Goal: Navigation & Orientation: Find specific page/section

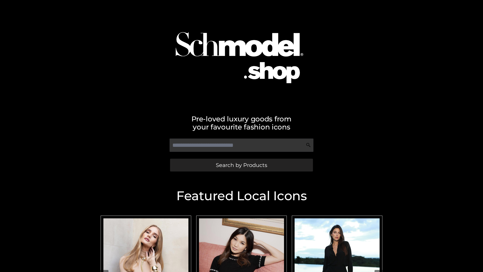
click at [241, 165] on span "Search by Products" at bounding box center [241, 164] width 51 height 5
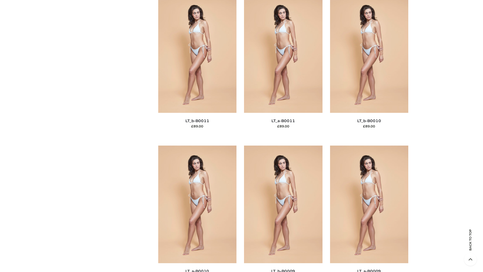
scroll to position [2259, 0]
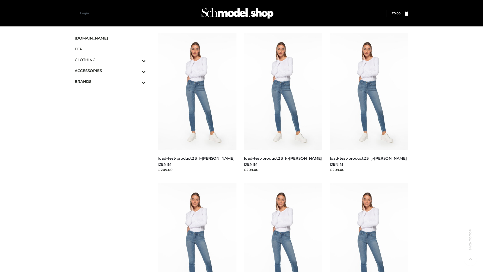
scroll to position [441, 0]
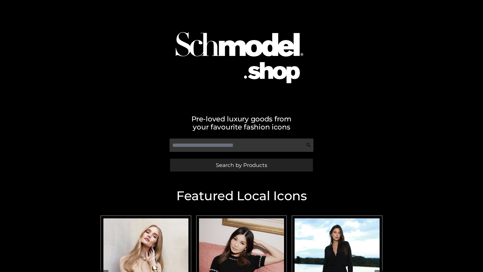
click at [241, 165] on span "Search by Products" at bounding box center [241, 164] width 51 height 5
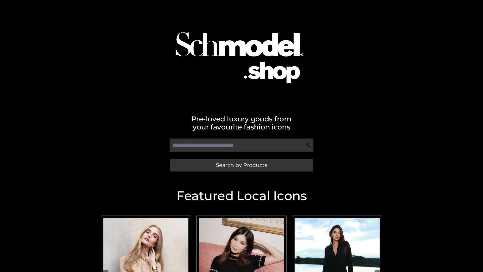
click at [241, 165] on span "Search by Products" at bounding box center [241, 164] width 51 height 5
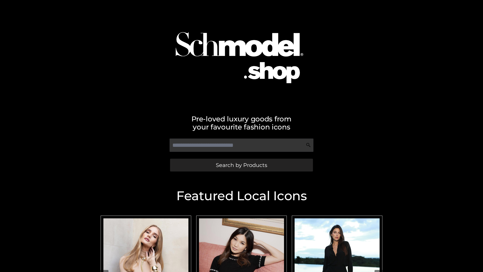
click at [241, 165] on span "Search by Products" at bounding box center [241, 164] width 51 height 5
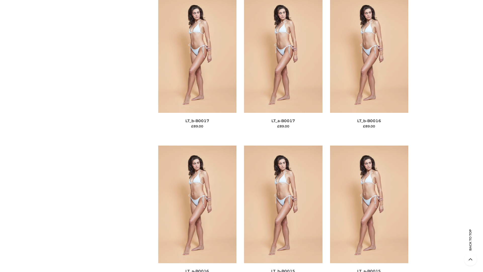
scroll to position [1653, 0]
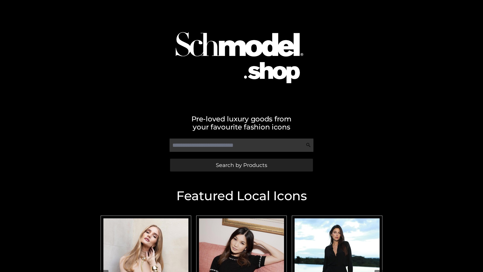
click at [241, 165] on span "Search by Products" at bounding box center [241, 164] width 51 height 5
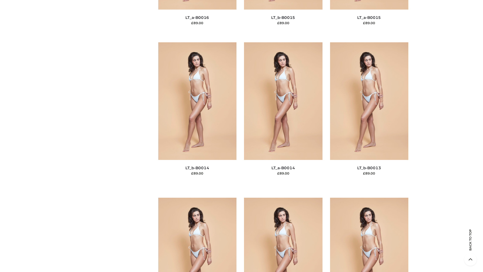
scroll to position [1789, 0]
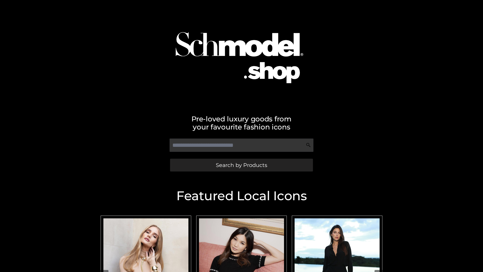
click at [241, 165] on span "Search by Products" at bounding box center [241, 164] width 51 height 5
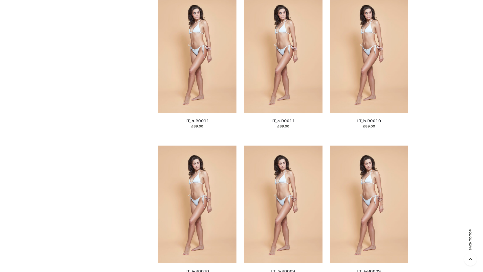
scroll to position [2259, 0]
